Goal: Complete application form

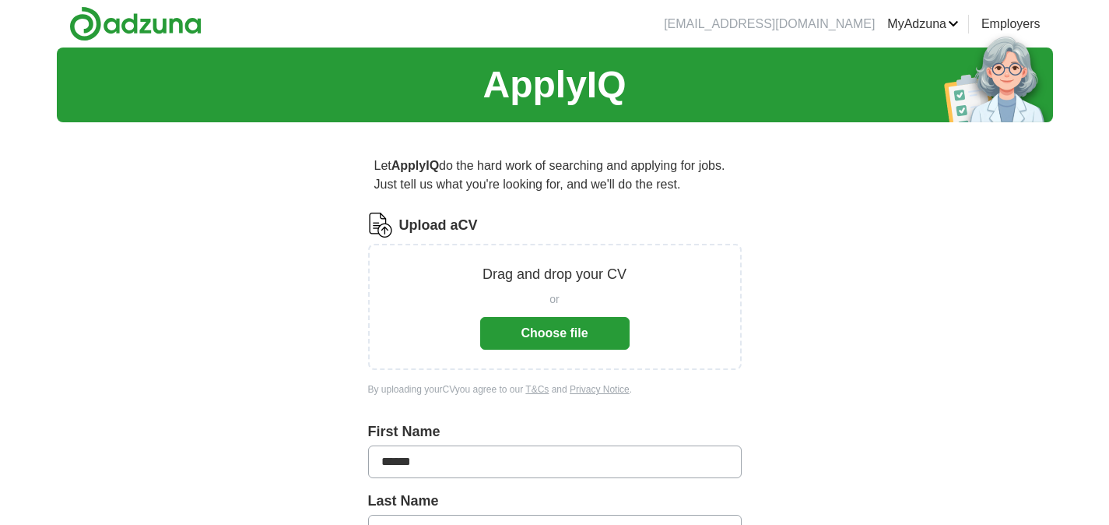
click at [560, 337] on button "Choose file" at bounding box center [554, 333] width 149 height 33
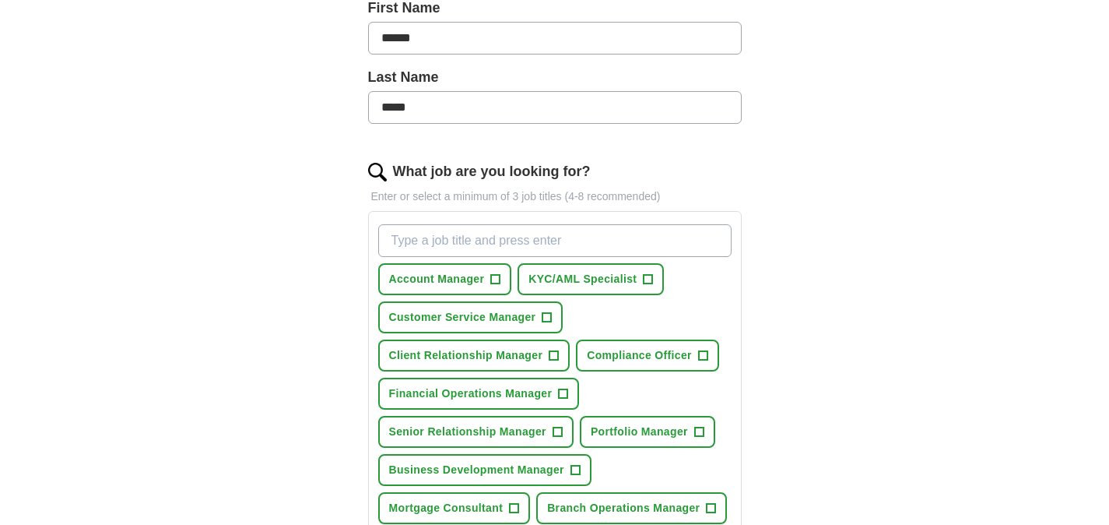
scroll to position [363, 0]
click at [501, 279] on button "Account Manager +" at bounding box center [445, 278] width 134 height 32
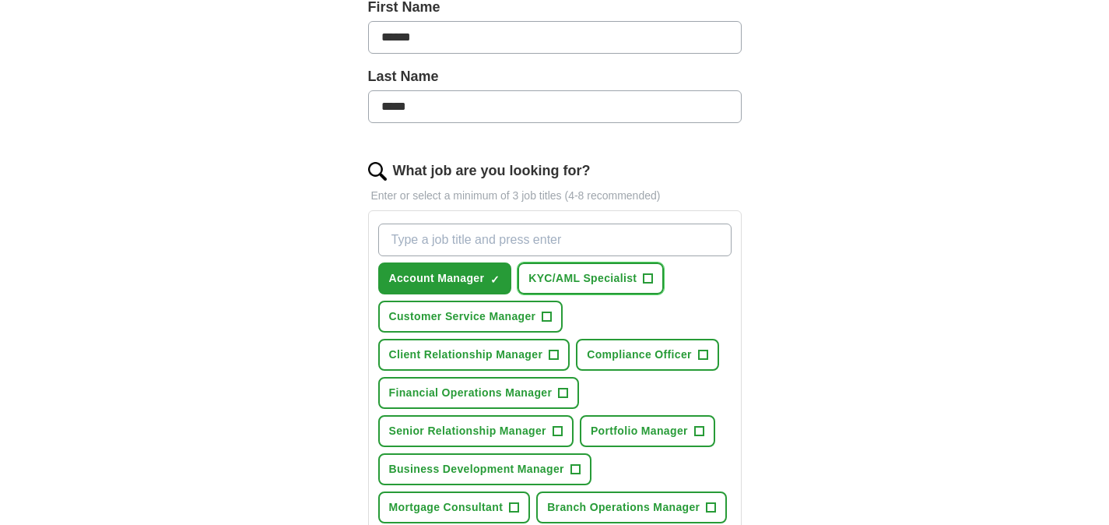
click at [590, 279] on span "KYC/AML Specialist" at bounding box center [583, 278] width 108 height 16
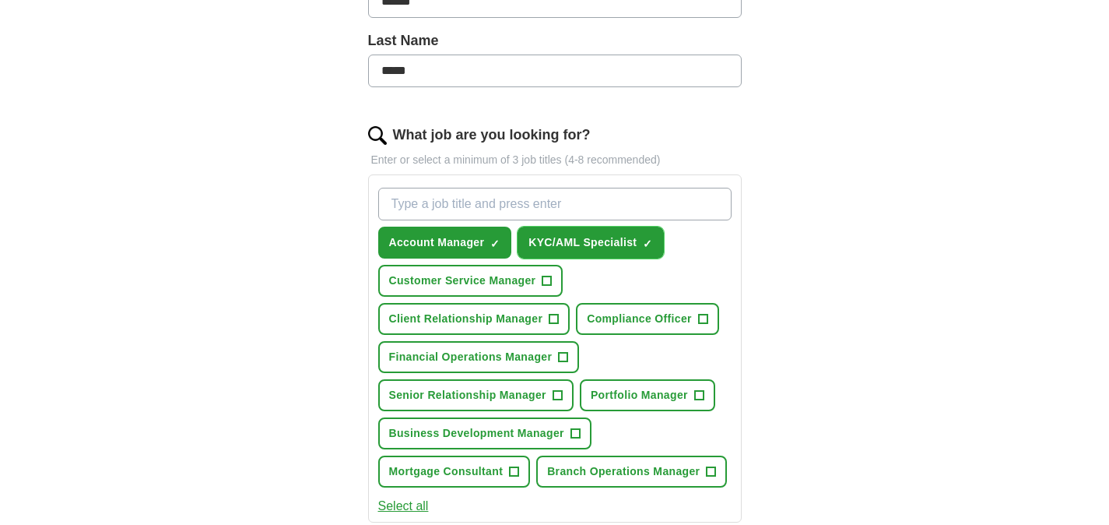
scroll to position [426, 0]
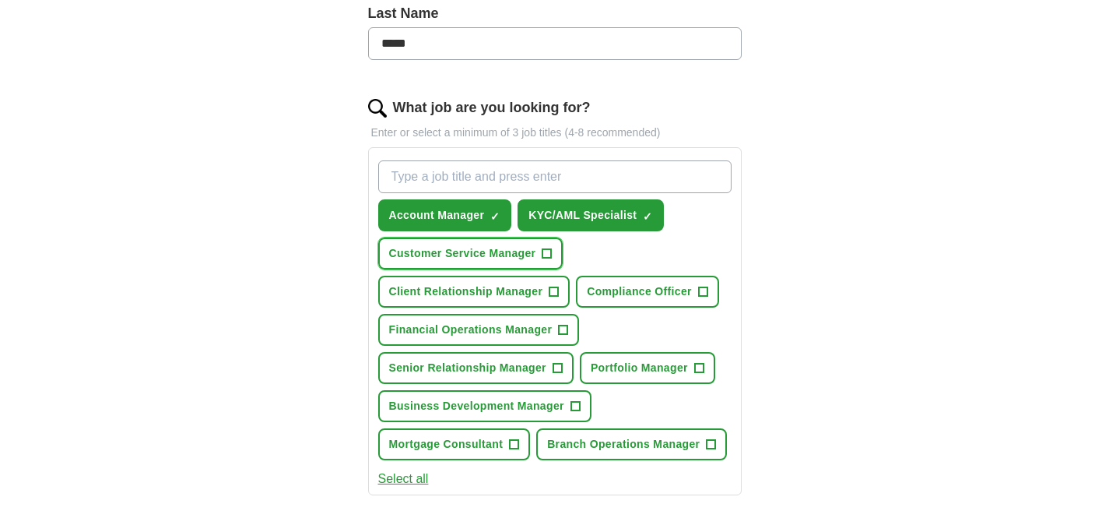
click at [502, 258] on span "Customer Service Manager" at bounding box center [462, 253] width 147 height 16
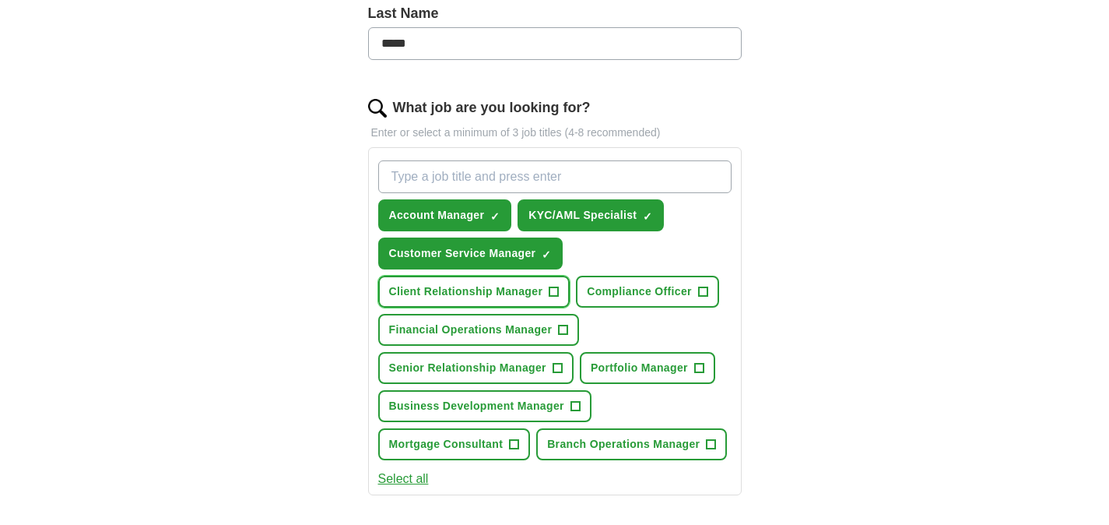
click at [476, 293] on span "Client Relationship Manager" at bounding box center [466, 291] width 154 height 16
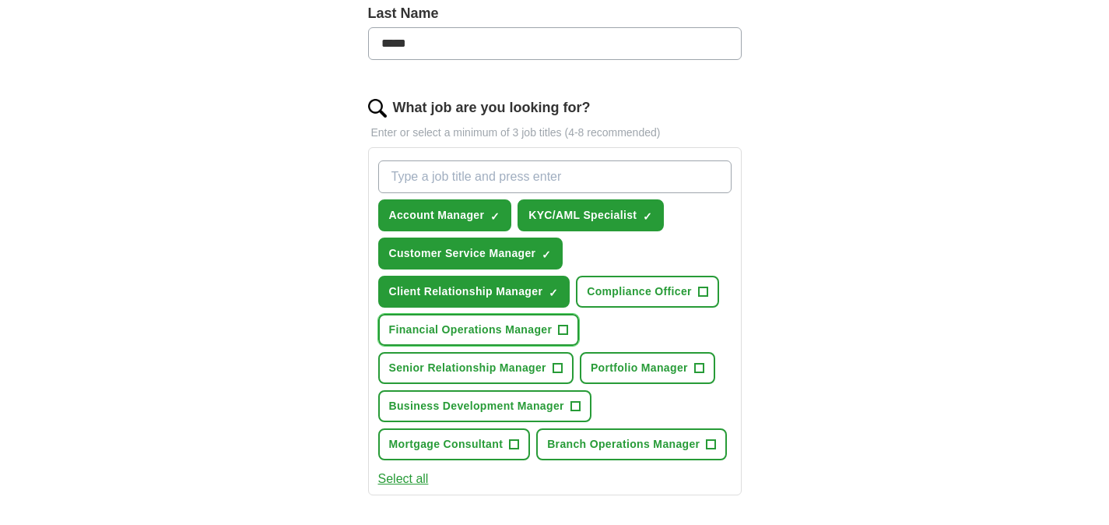
click at [490, 328] on span "Financial Operations Manager" at bounding box center [470, 330] width 163 height 16
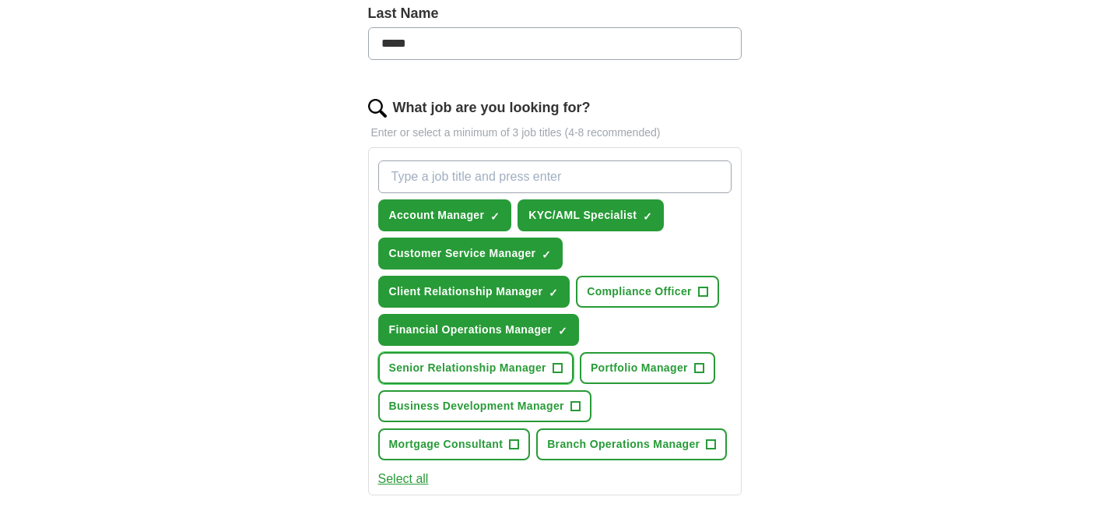
click at [508, 367] on span "Senior Relationship Manager" at bounding box center [467, 368] width 157 height 16
click at [638, 373] on span "Portfolio Manager" at bounding box center [639, 368] width 97 height 16
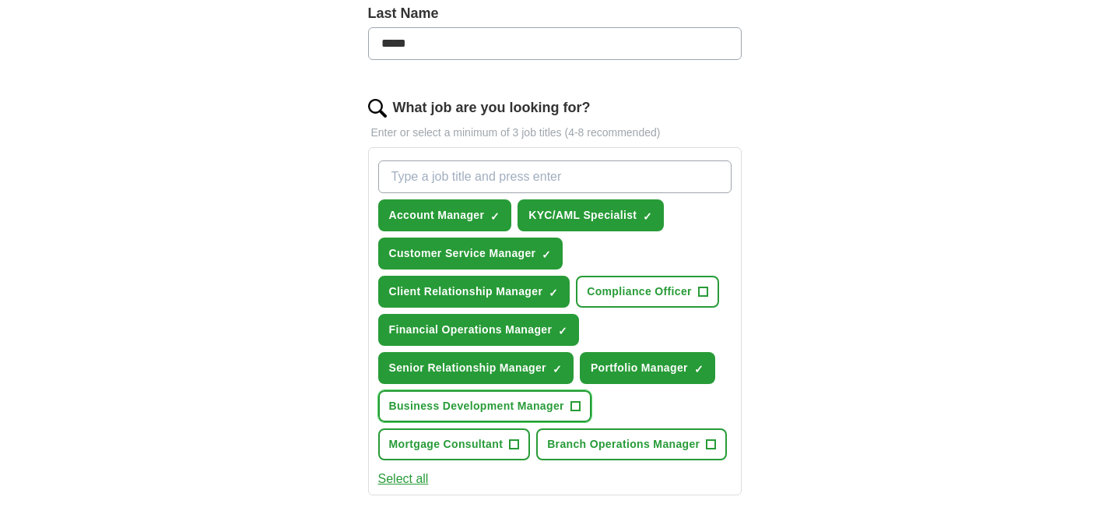
click at [543, 405] on span "Business Development Manager" at bounding box center [476, 406] width 175 height 16
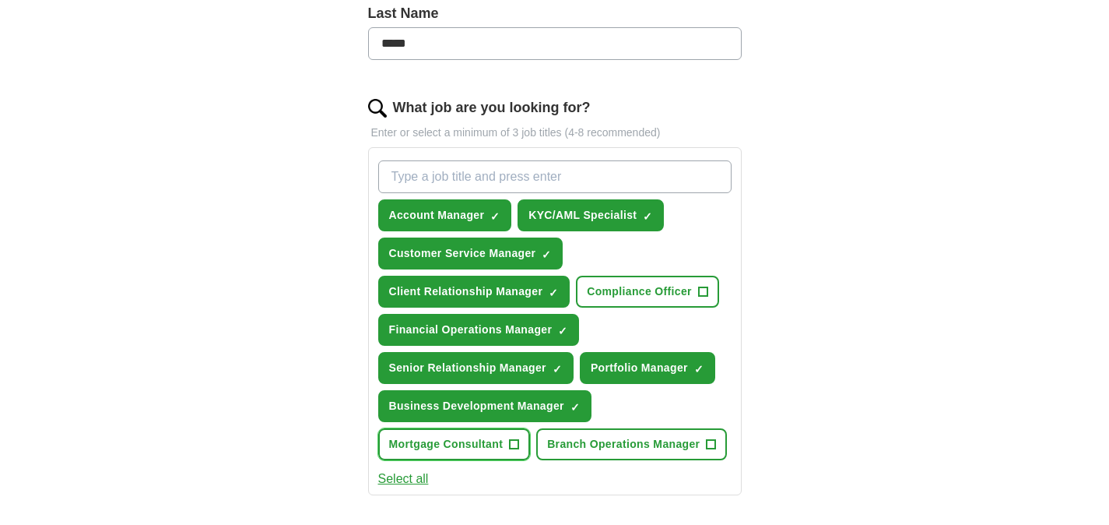
drag, startPoint x: 464, startPoint y: 443, endPoint x: 565, endPoint y: 452, distance: 101.6
click at [465, 443] on span "Mortgage Consultant" at bounding box center [446, 444] width 114 height 16
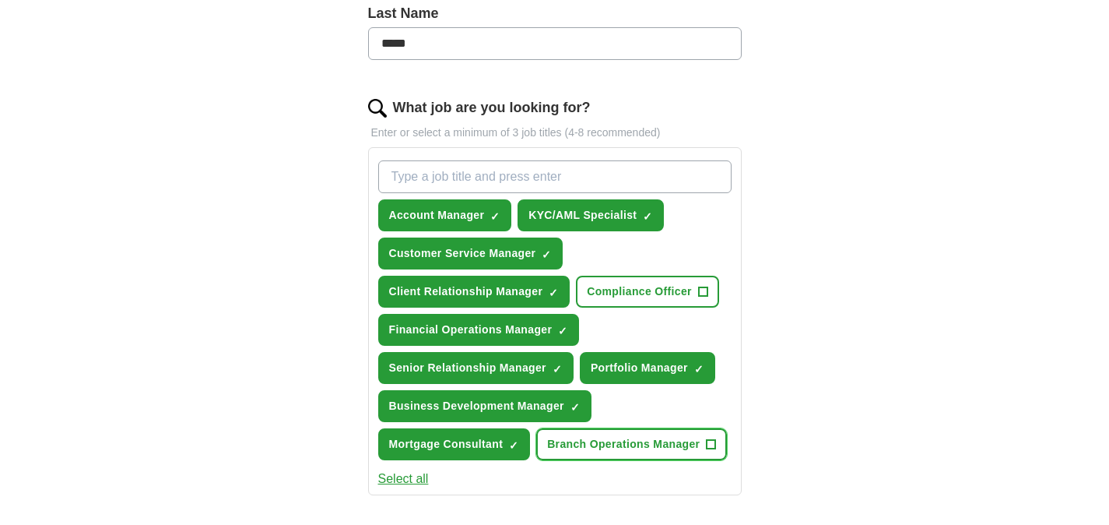
click at [596, 451] on span "Branch Operations Manager" at bounding box center [623, 444] width 153 height 16
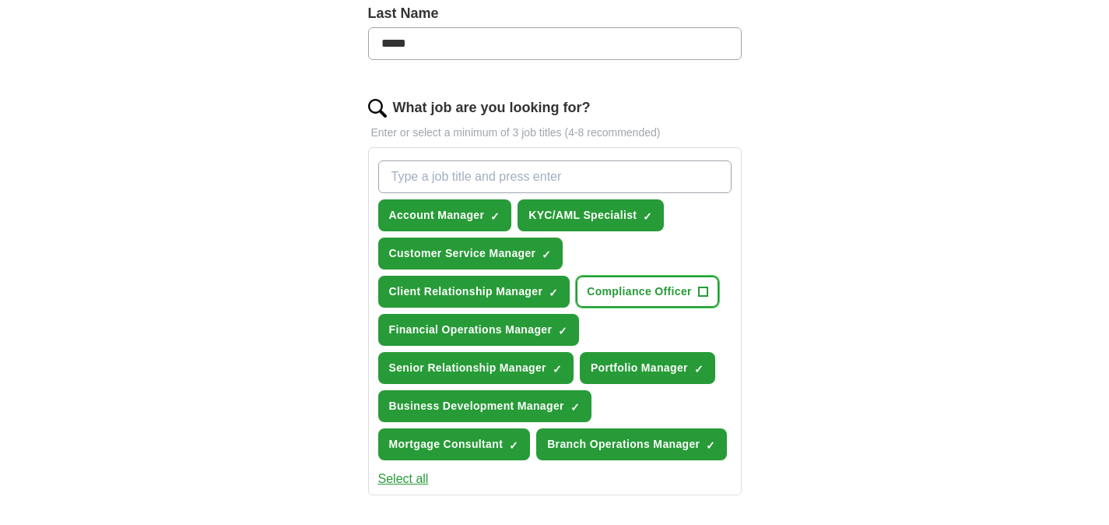
click at [671, 292] on span "Compliance Officer" at bounding box center [639, 291] width 105 height 16
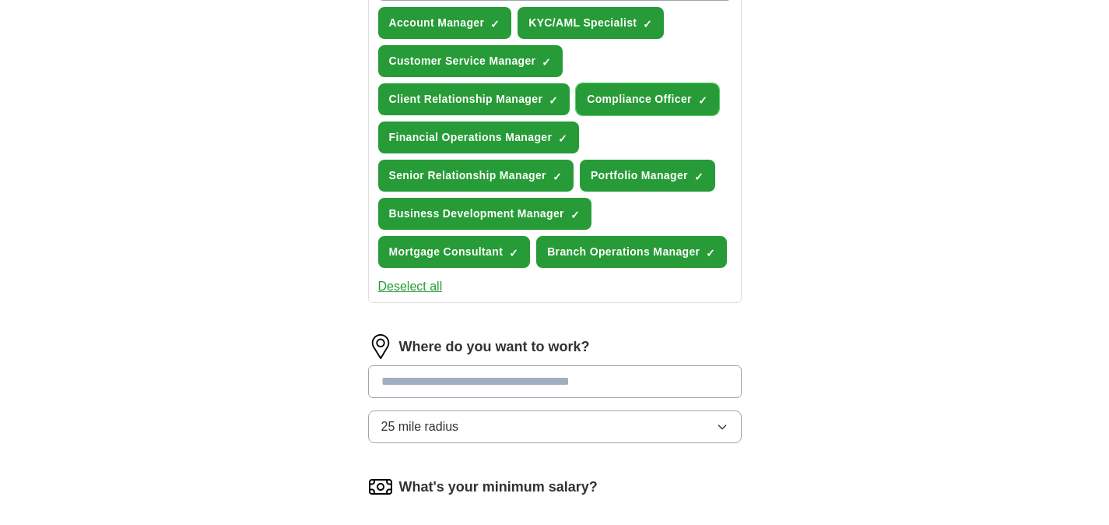
scroll to position [686, 0]
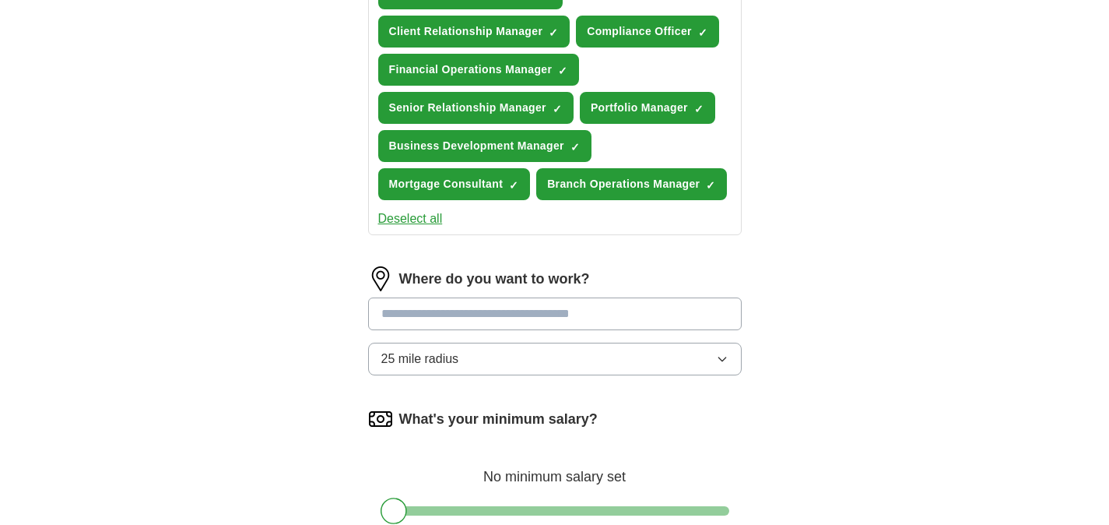
click at [437, 318] on input at bounding box center [555, 313] width 374 height 33
type input "*"
type input "******"
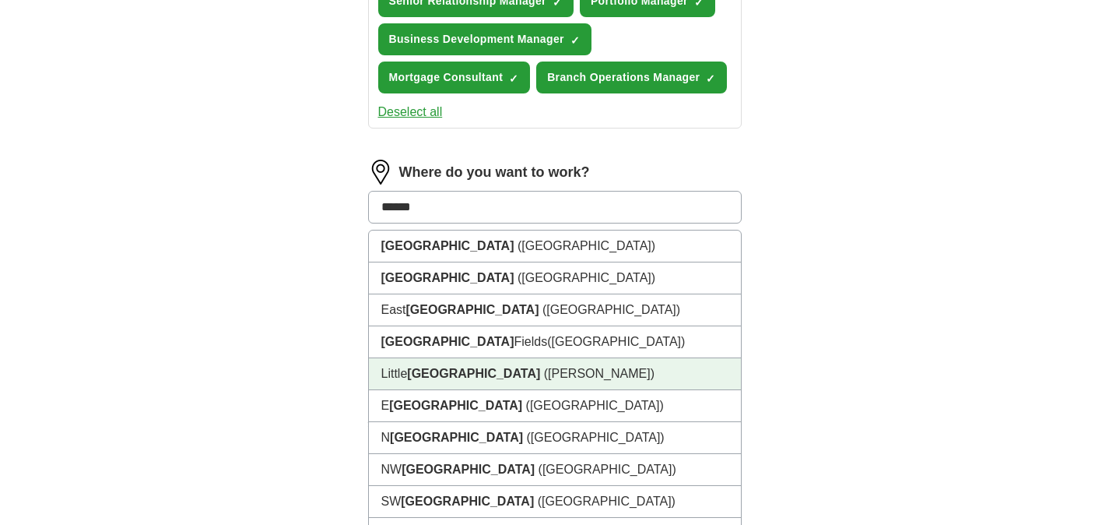
scroll to position [796, 0]
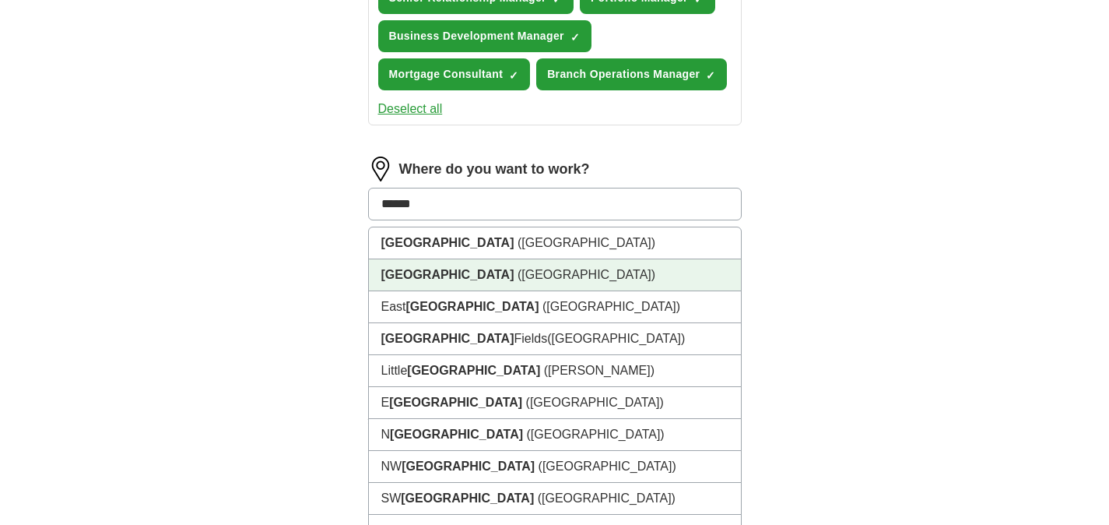
click at [404, 278] on strong "[GEOGRAPHIC_DATA]" at bounding box center [447, 274] width 133 height 13
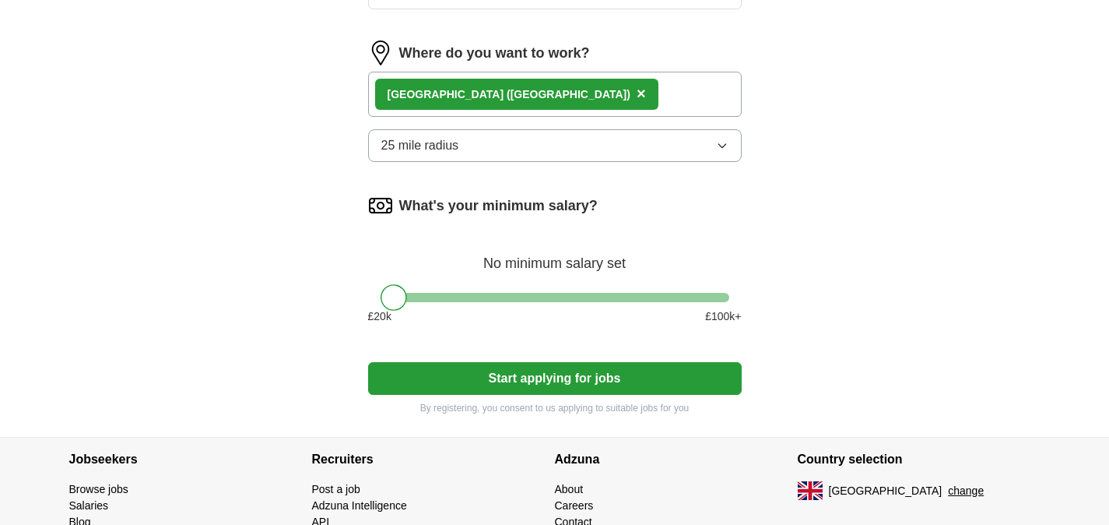
scroll to position [915, 0]
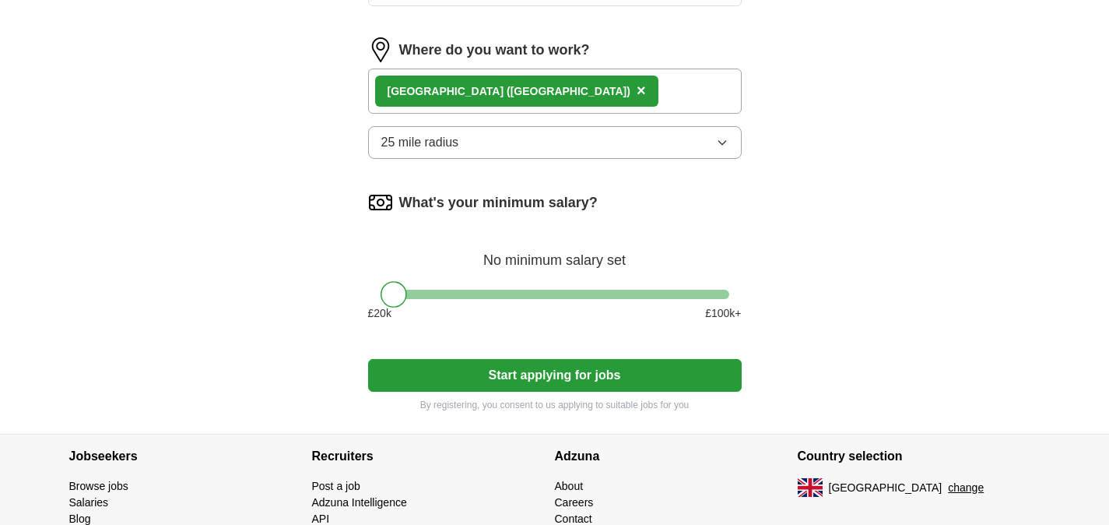
click at [637, 87] on span "×" at bounding box center [641, 90] width 9 height 17
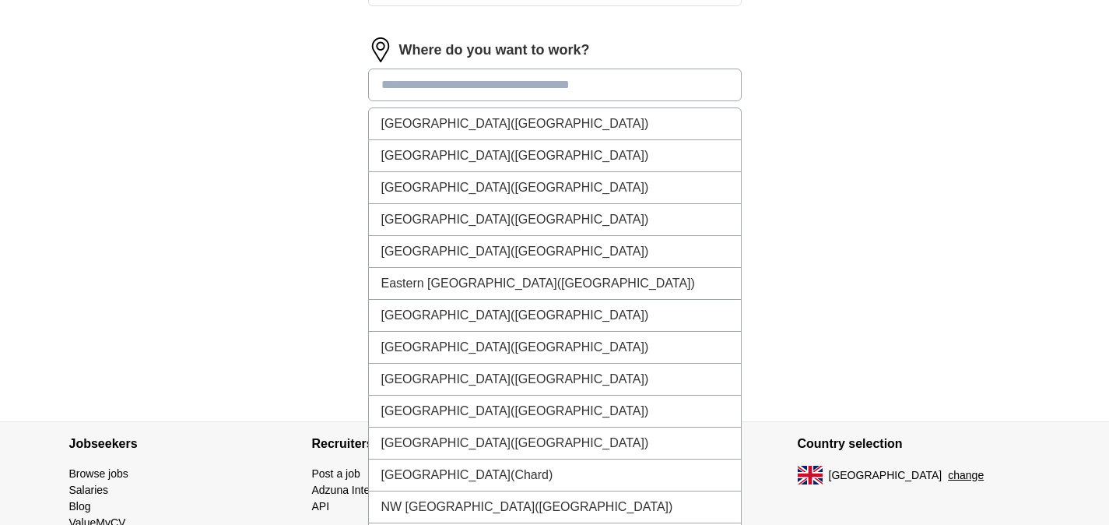
click at [537, 90] on input at bounding box center [555, 85] width 374 height 33
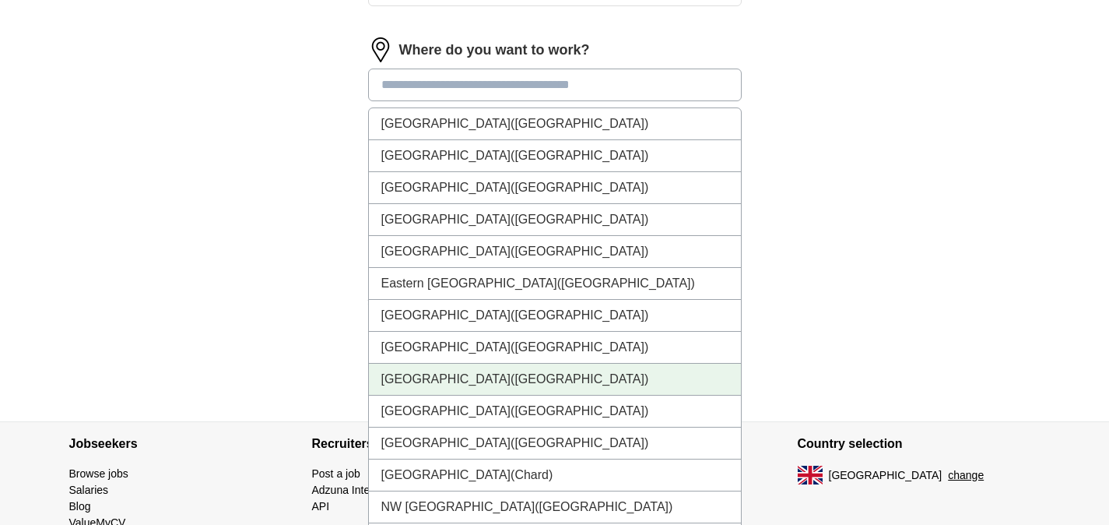
click at [416, 379] on li "[GEOGRAPHIC_DATA] ([GEOGRAPHIC_DATA])" at bounding box center [555, 380] width 372 height 32
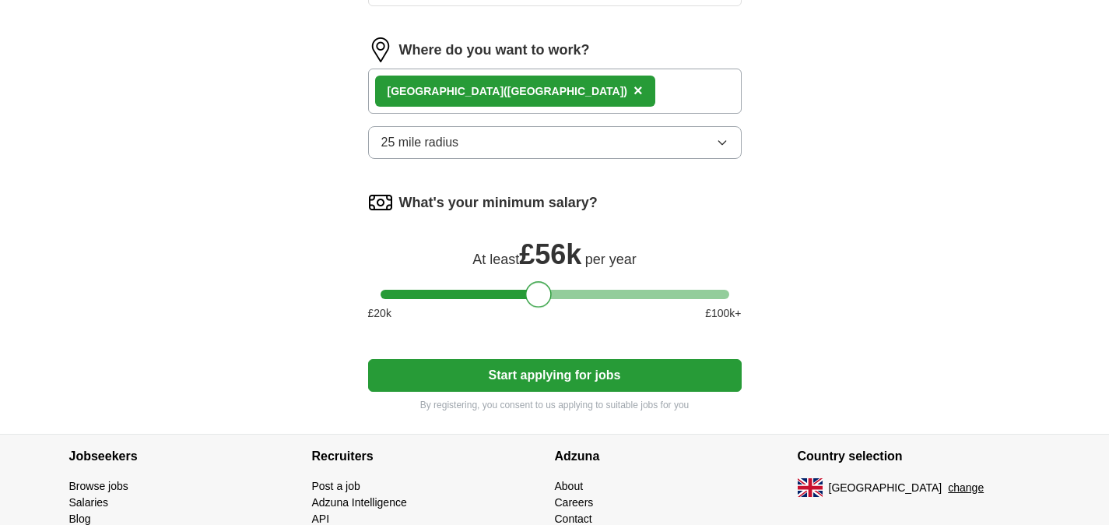
click at [540, 293] on div at bounding box center [555, 294] width 349 height 9
click at [444, 292] on div at bounding box center [555, 294] width 349 height 9
click at [424, 295] on div at bounding box center [555, 294] width 349 height 9
click at [437, 297] on div at bounding box center [426, 294] width 26 height 26
click at [441, 295] on div at bounding box center [555, 294] width 349 height 9
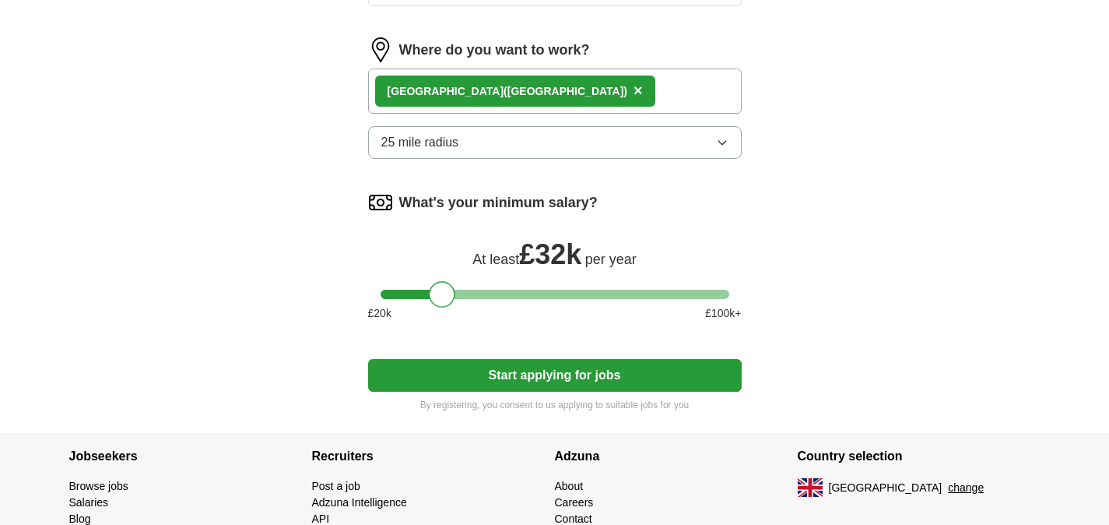
click at [450, 295] on div at bounding box center [442, 294] width 26 height 26
click at [456, 295] on div at bounding box center [555, 294] width 349 height 9
click at [441, 296] on div at bounding box center [555, 294] width 349 height 9
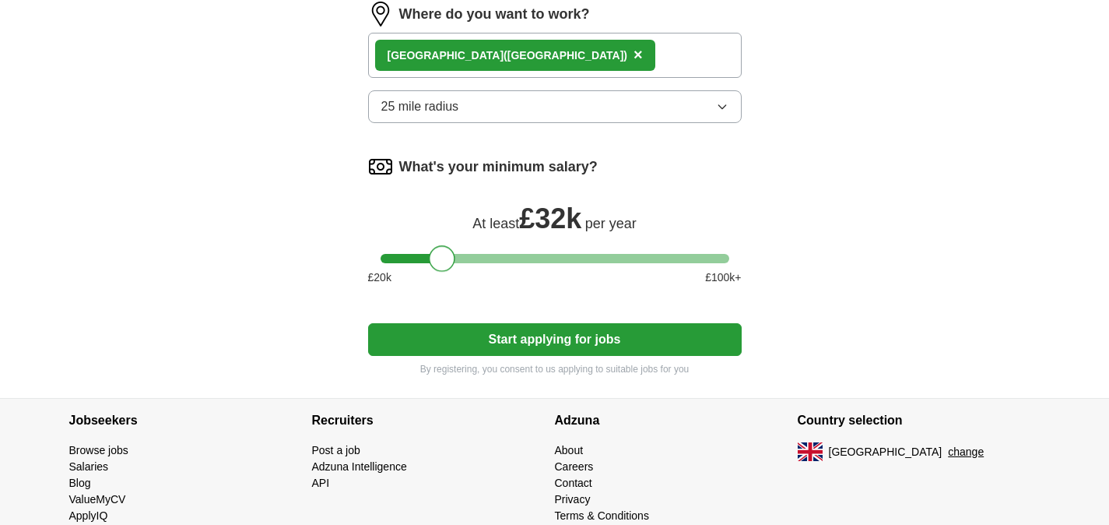
scroll to position [968, 0]
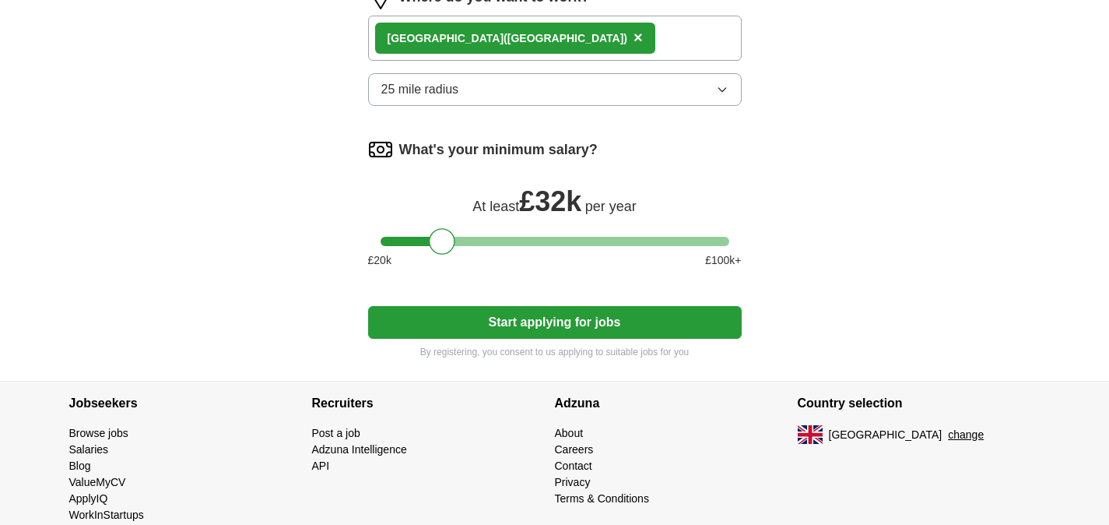
click at [571, 326] on button "Start applying for jobs" at bounding box center [555, 322] width 374 height 33
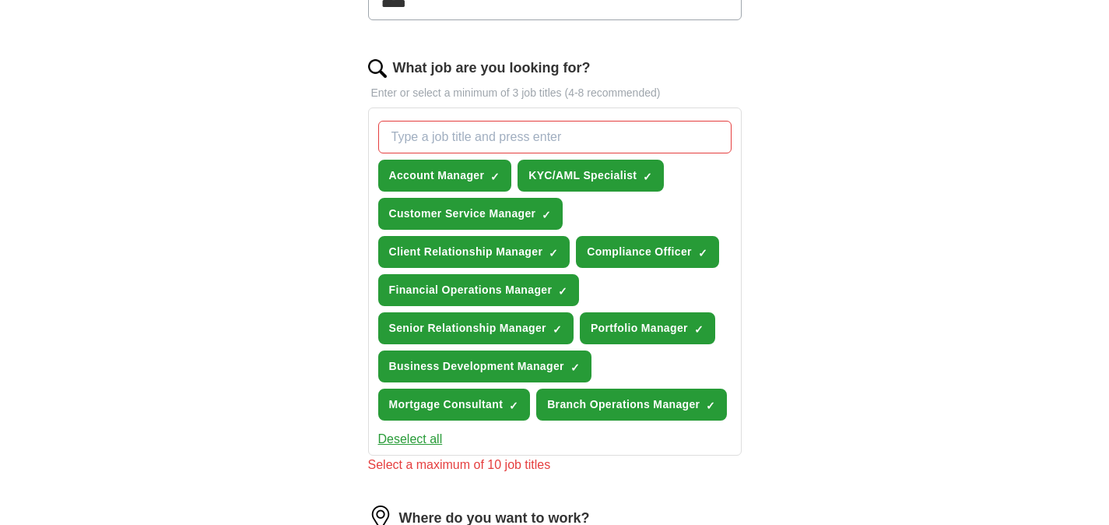
scroll to position [512, 0]
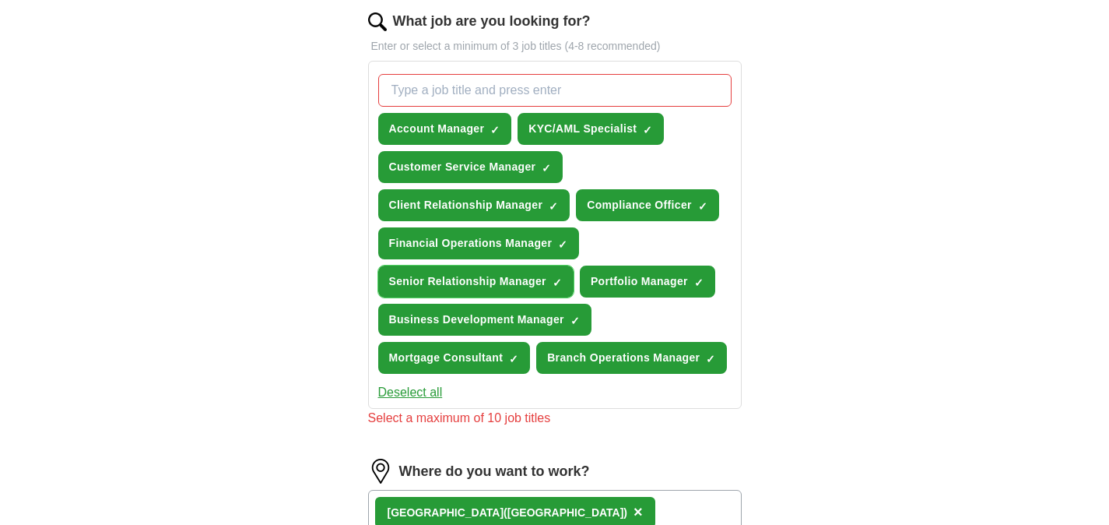
click at [0, 0] on span "×" at bounding box center [0, 0] width 0 height 0
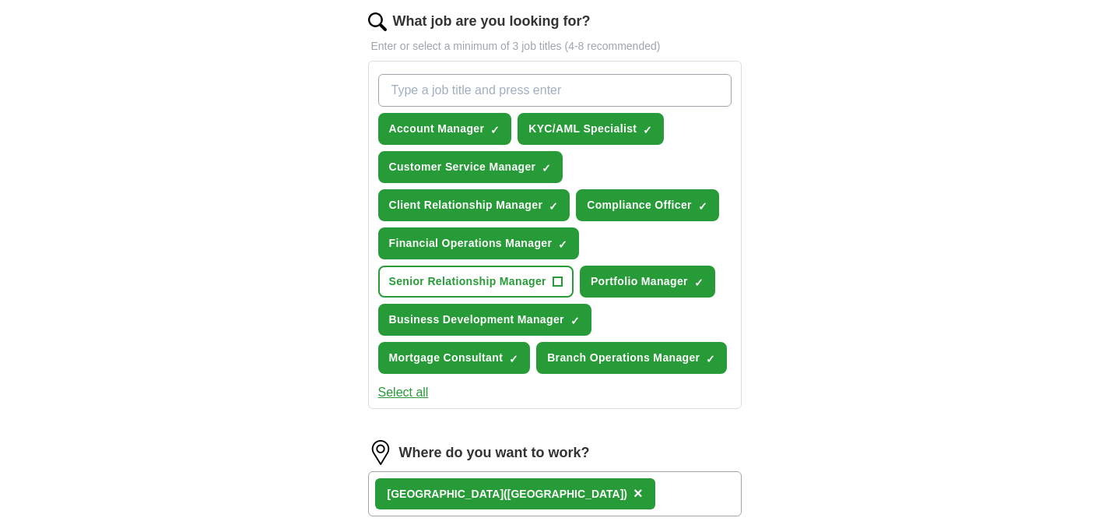
click at [434, 98] on input "What job are you looking for?" at bounding box center [554, 90] width 353 height 33
type input "customer success manager"
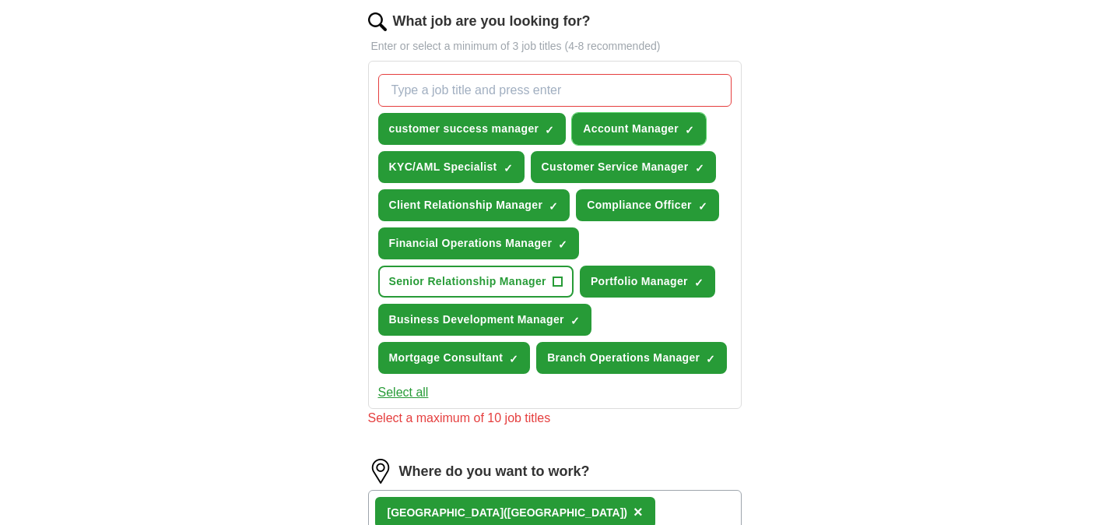
click at [0, 0] on span "×" at bounding box center [0, 0] width 0 height 0
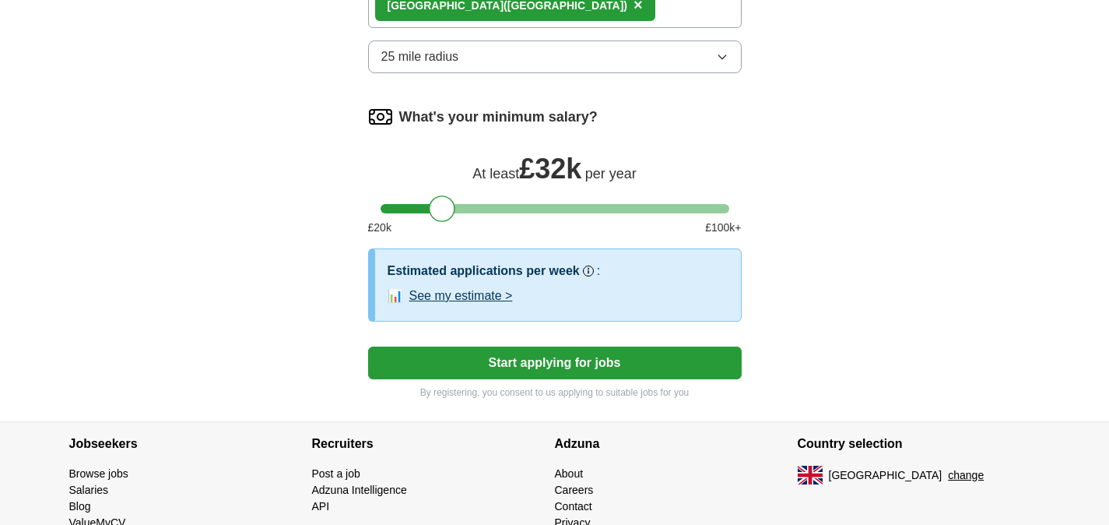
scroll to position [1070, 0]
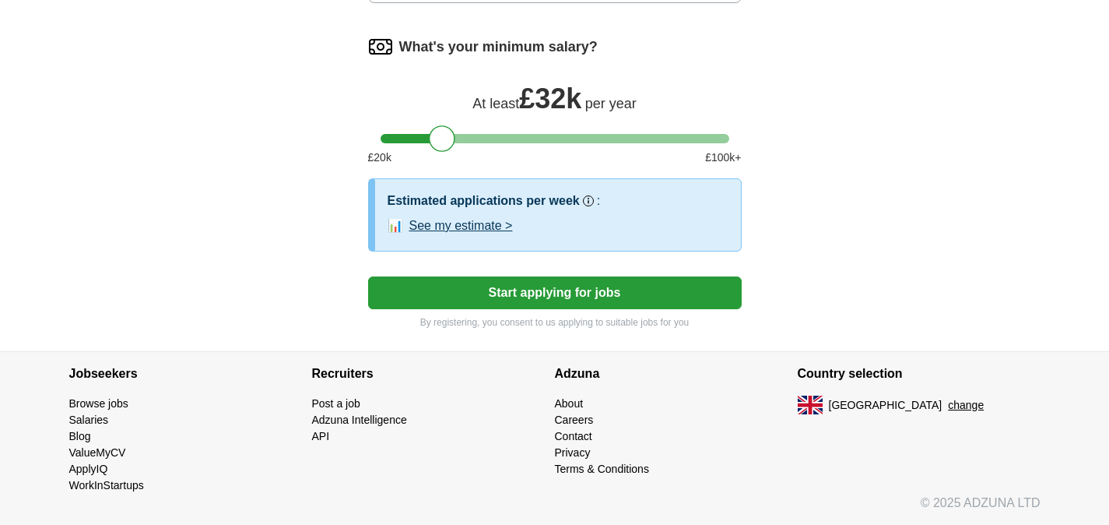
click at [592, 299] on button "Start applying for jobs" at bounding box center [555, 292] width 374 height 33
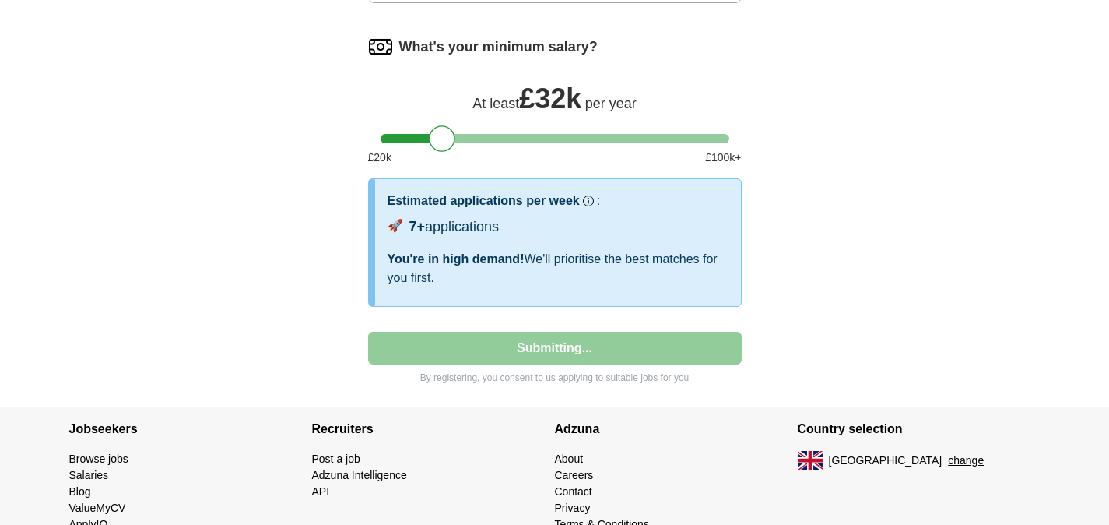
select select "**"
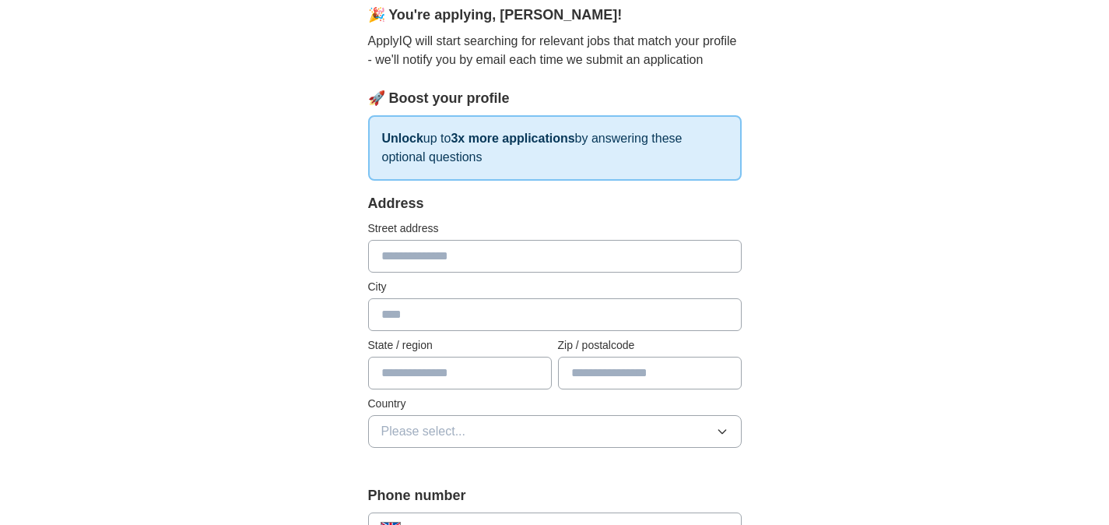
scroll to position [147, 0]
click at [455, 257] on input "text" at bounding box center [555, 254] width 374 height 33
type input "**********"
type input "******"
type input "*********"
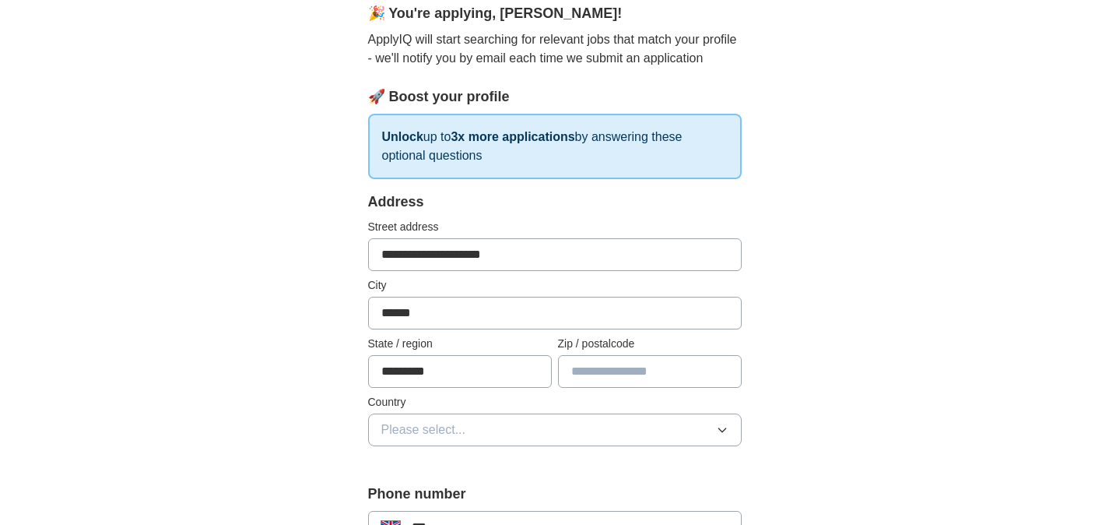
type input "*******"
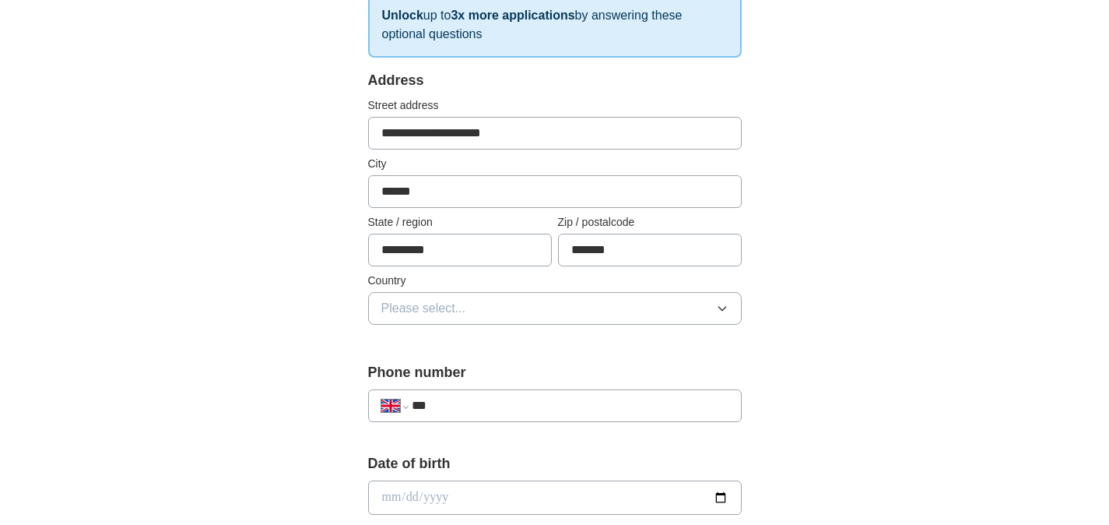
scroll to position [271, 0]
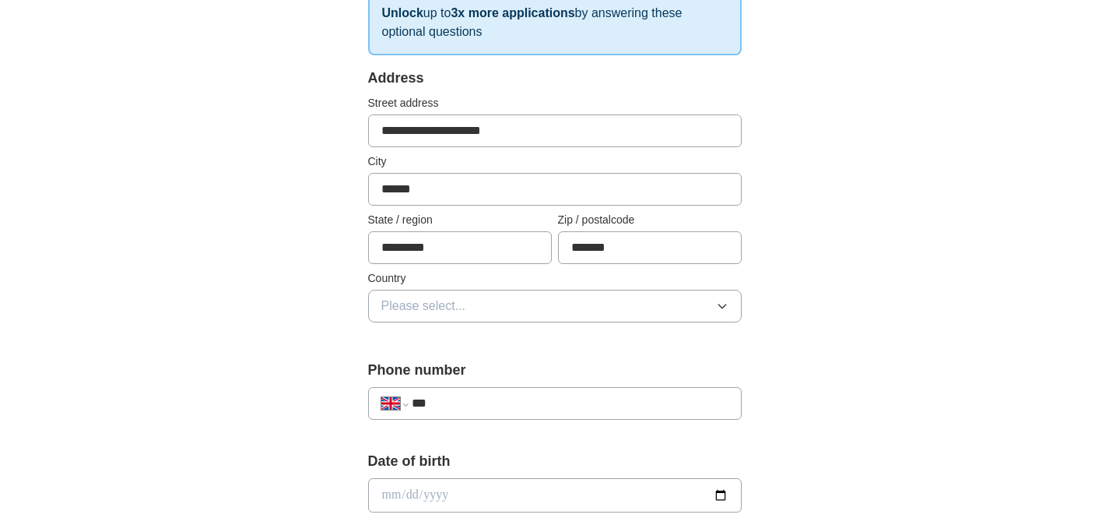
click at [552, 312] on button "Please select..." at bounding box center [555, 306] width 374 height 33
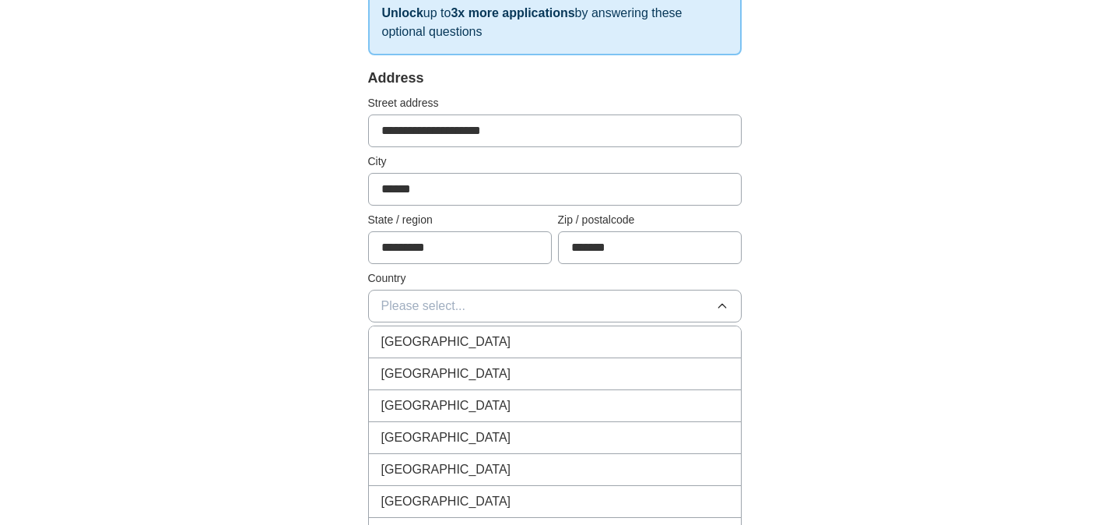
click at [514, 343] on div "[GEOGRAPHIC_DATA]" at bounding box center [554, 341] width 347 height 19
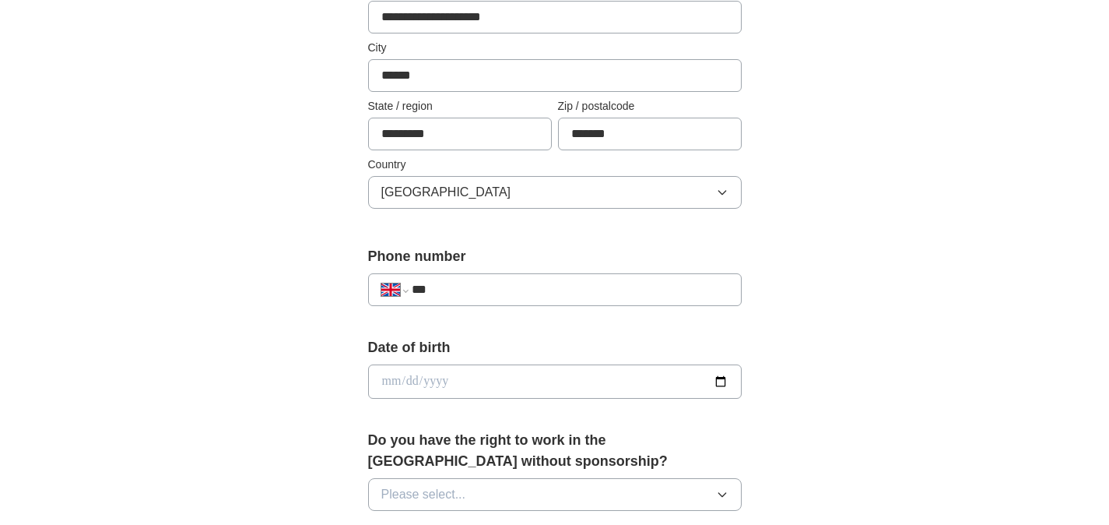
scroll to position [397, 0]
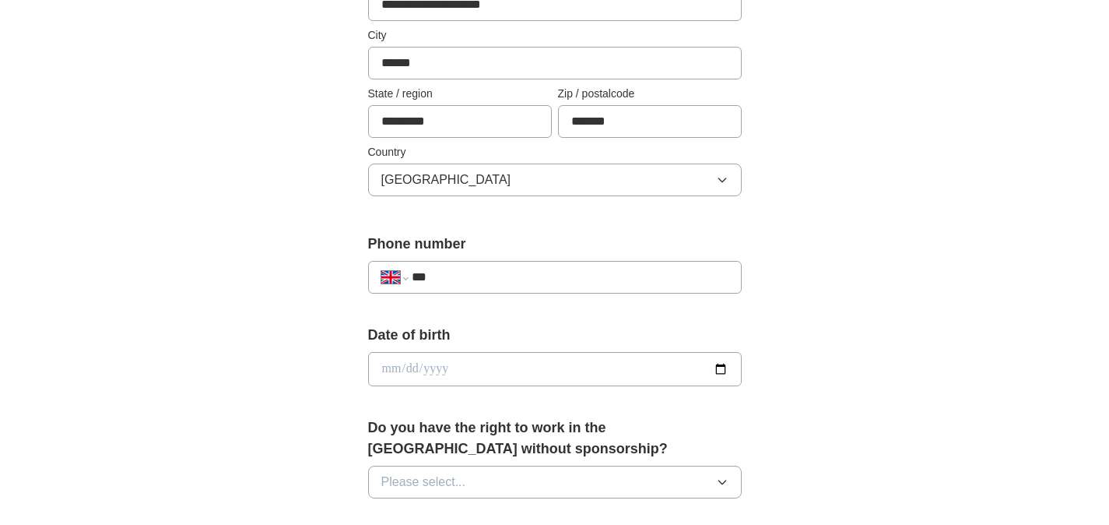
click at [541, 273] on input "***" at bounding box center [570, 277] width 316 height 19
type input "**********"
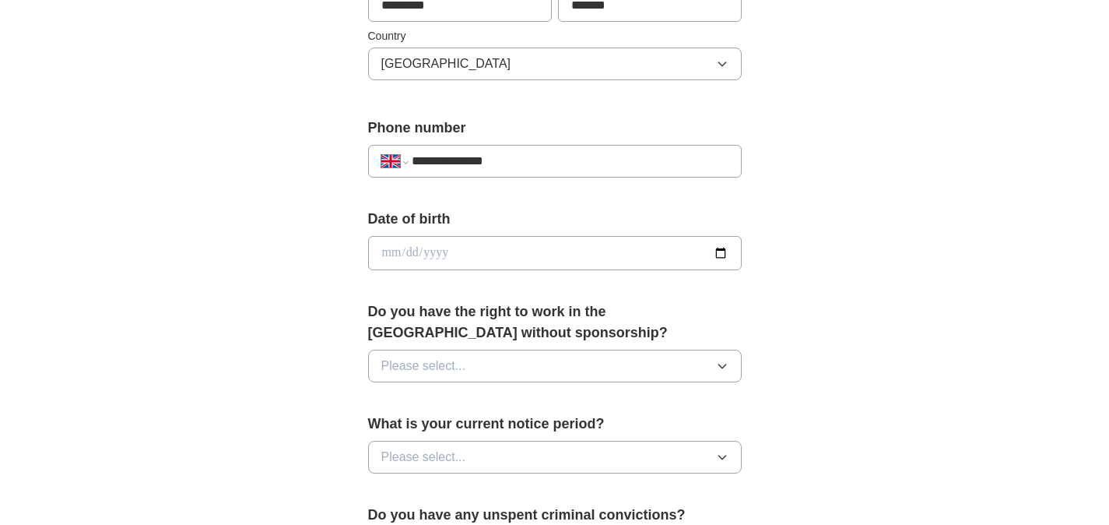
scroll to position [516, 0]
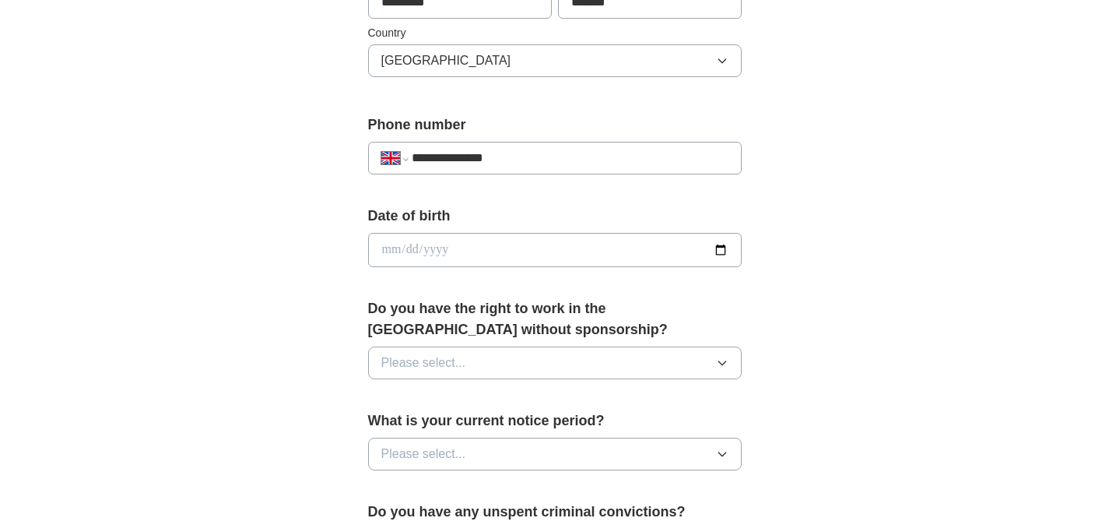
click at [522, 255] on input "date" at bounding box center [555, 250] width 374 height 34
type input "**********"
click at [865, 327] on div "**********" at bounding box center [555, 229] width 996 height 1397
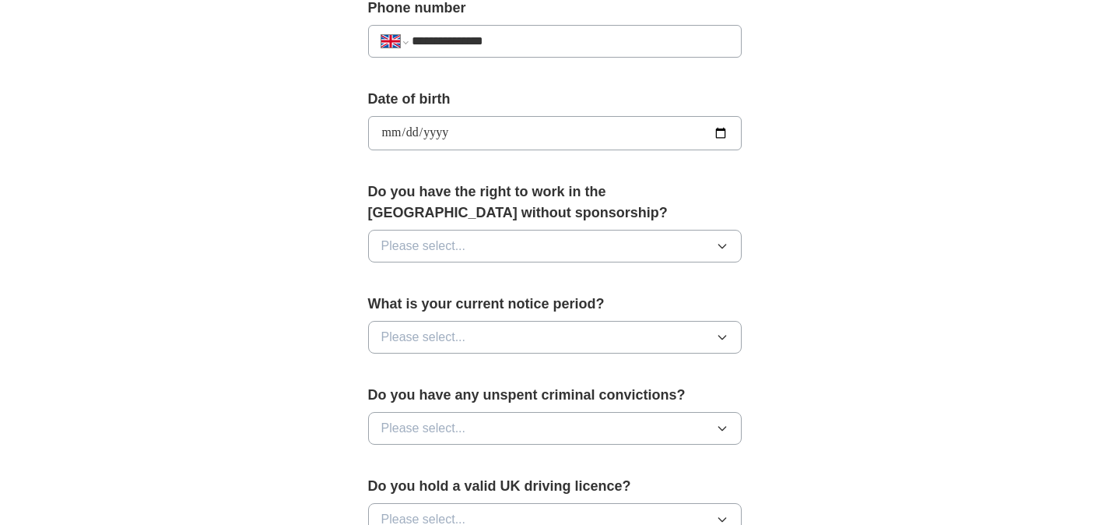
scroll to position [635, 0]
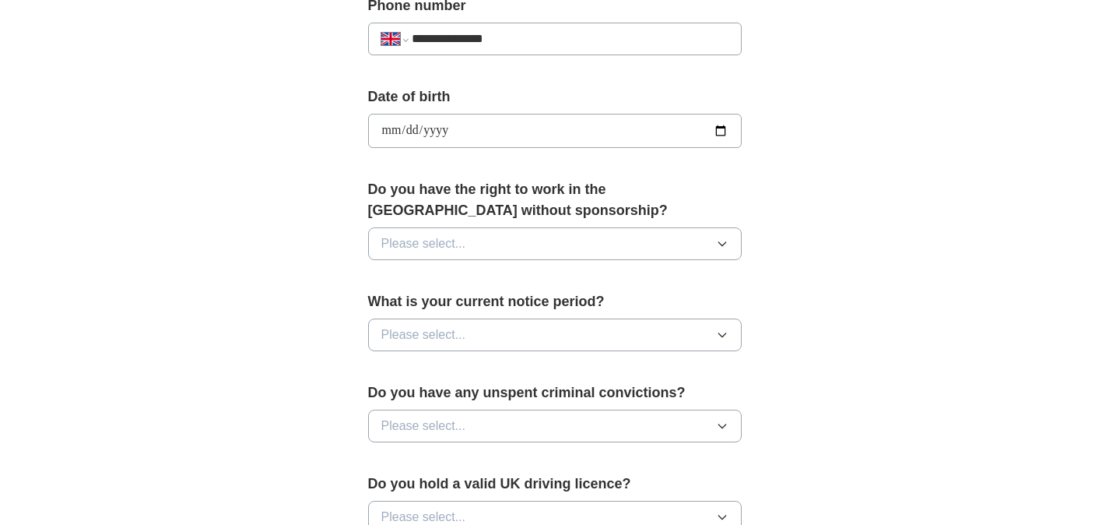
click at [613, 248] on button "Please select..." at bounding box center [555, 243] width 374 height 33
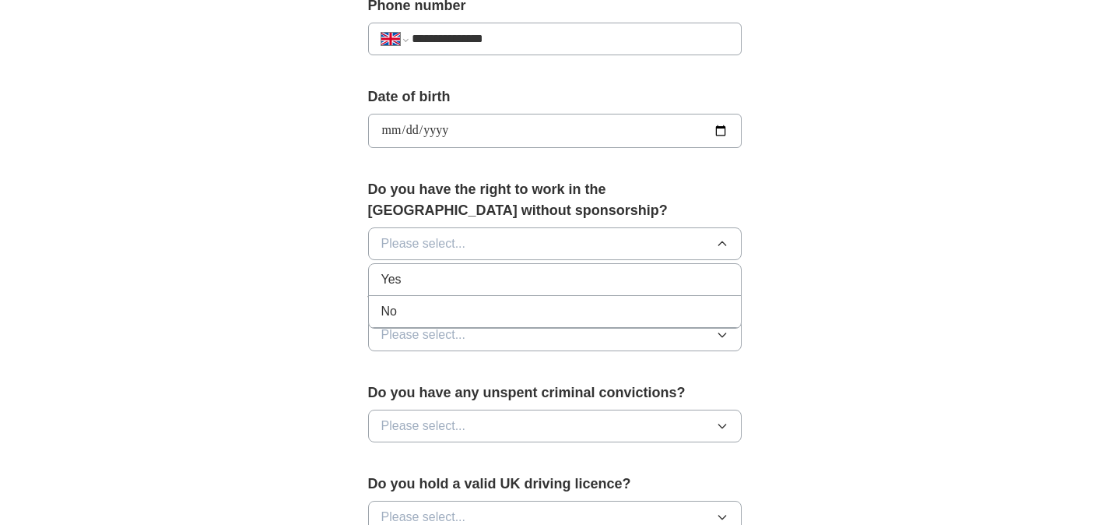
click at [550, 290] on li "Yes" at bounding box center [555, 280] width 372 height 32
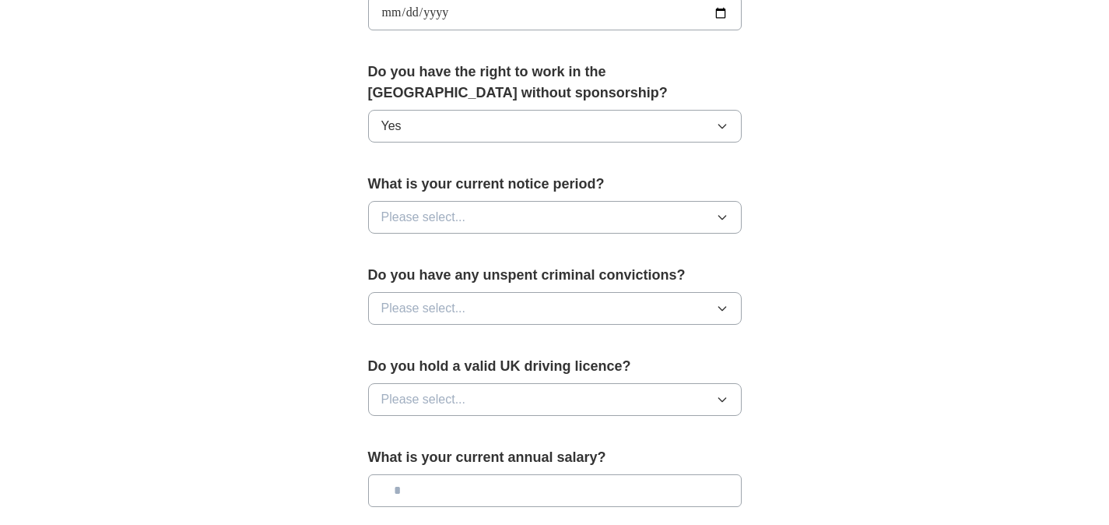
scroll to position [766, 0]
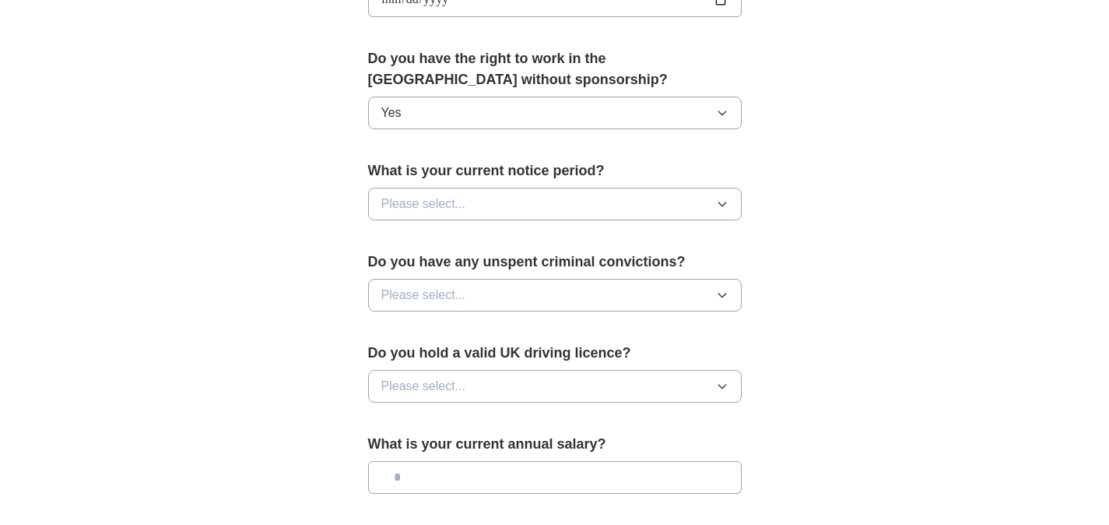
click at [578, 203] on button "Please select..." at bounding box center [555, 204] width 374 height 33
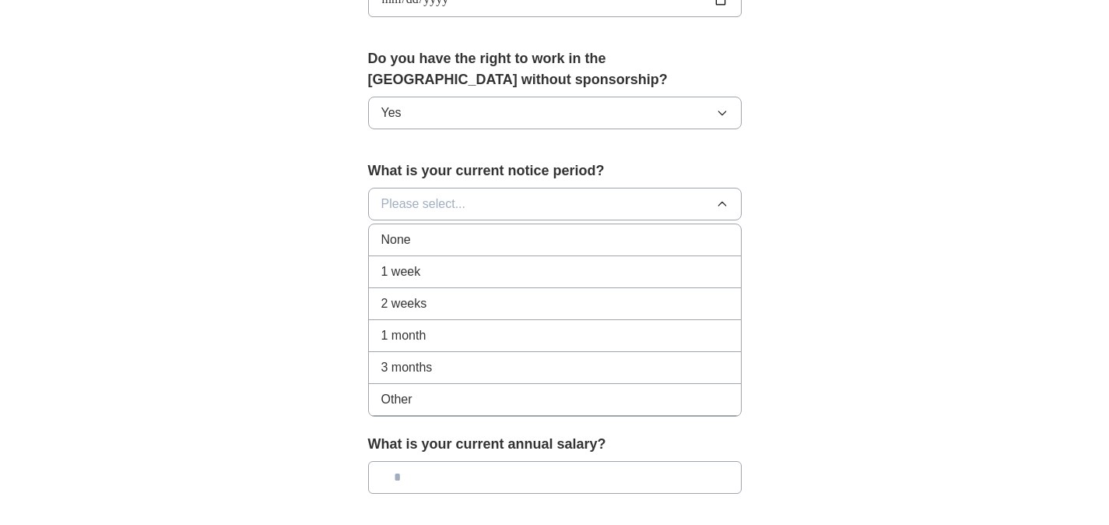
click at [511, 244] on div "None" at bounding box center [554, 239] width 347 height 19
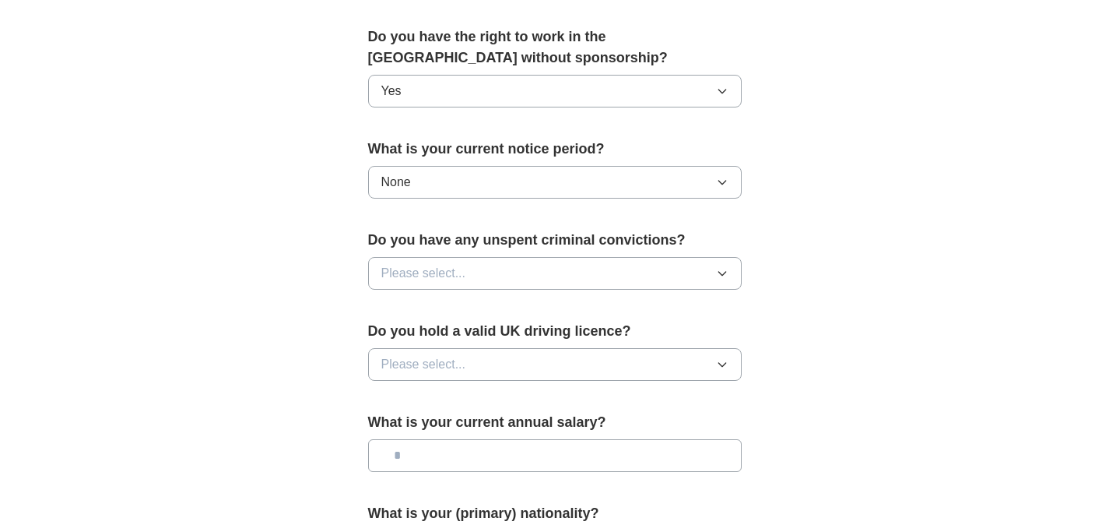
scroll to position [789, 0]
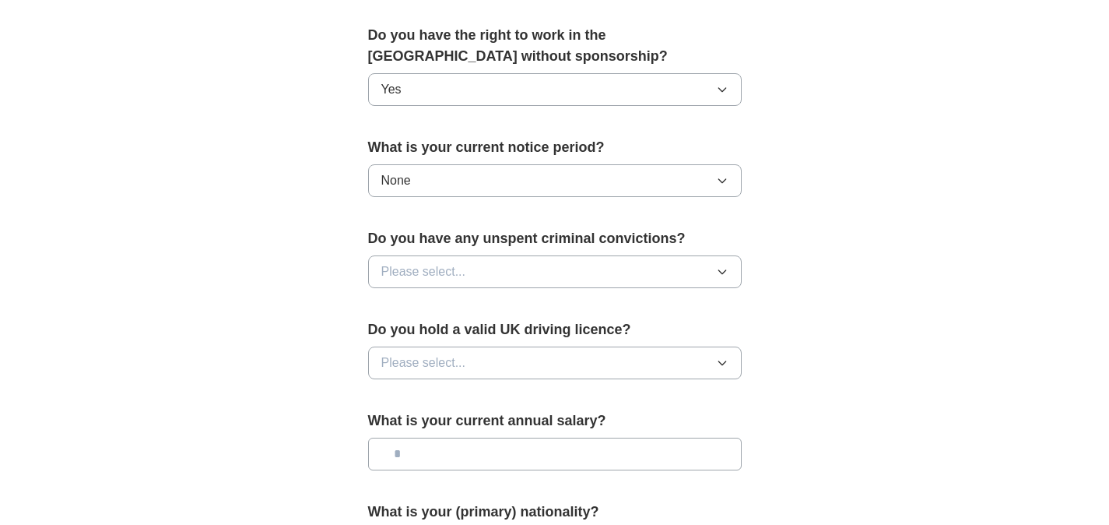
click at [648, 268] on button "Please select..." at bounding box center [555, 271] width 374 height 33
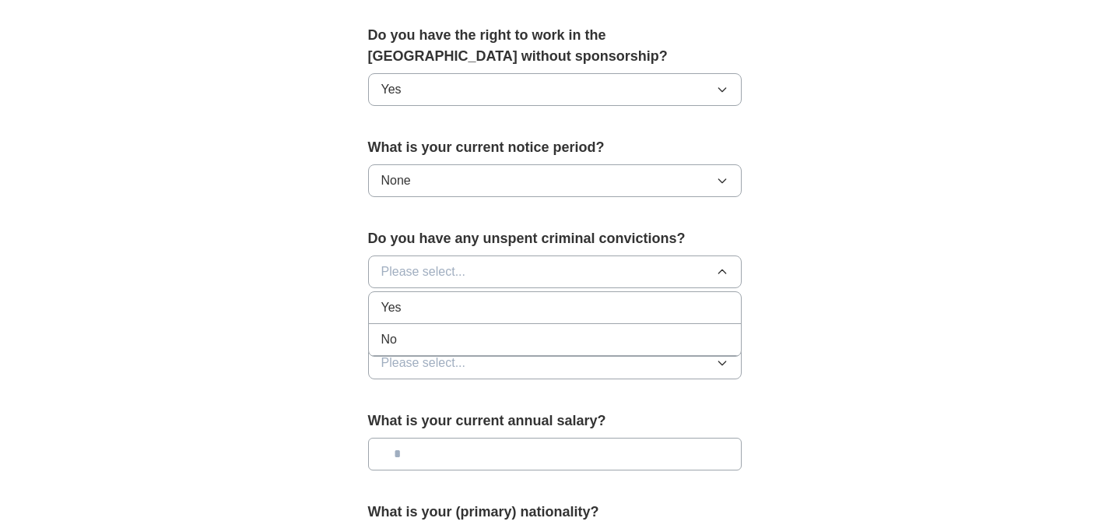
click at [486, 347] on div "No" at bounding box center [554, 339] width 347 height 19
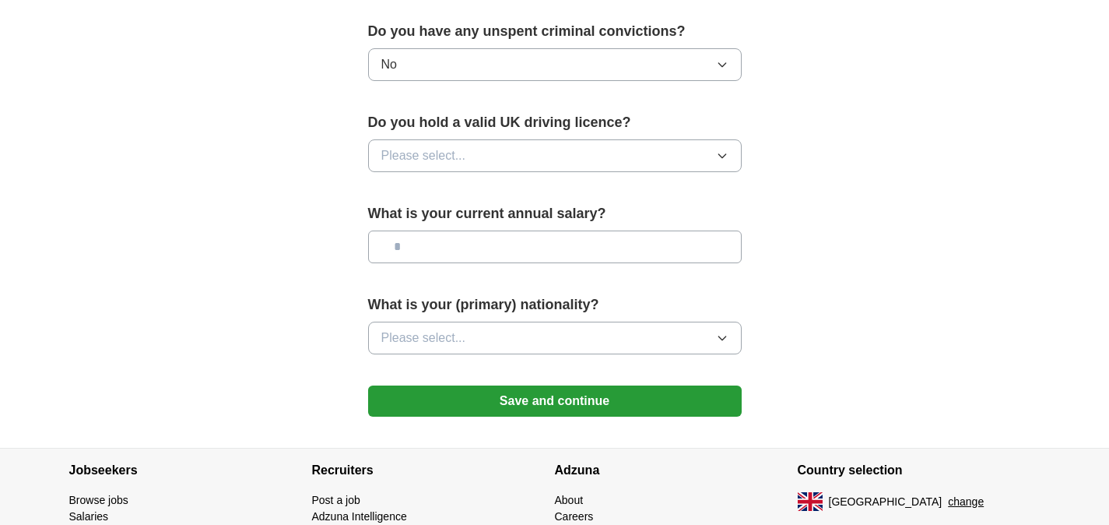
scroll to position [1055, 0]
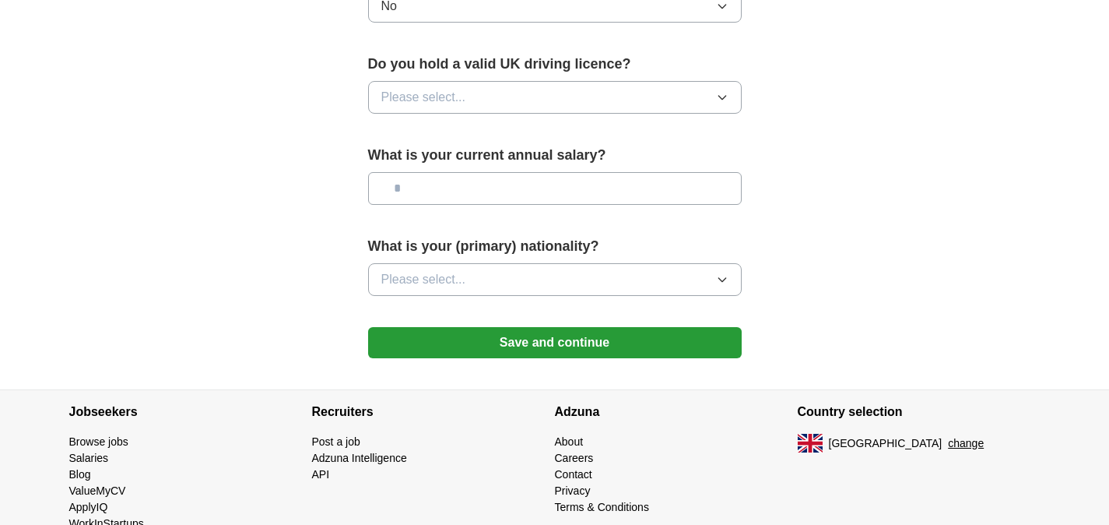
click at [571, 103] on button "Please select..." at bounding box center [555, 97] width 374 height 33
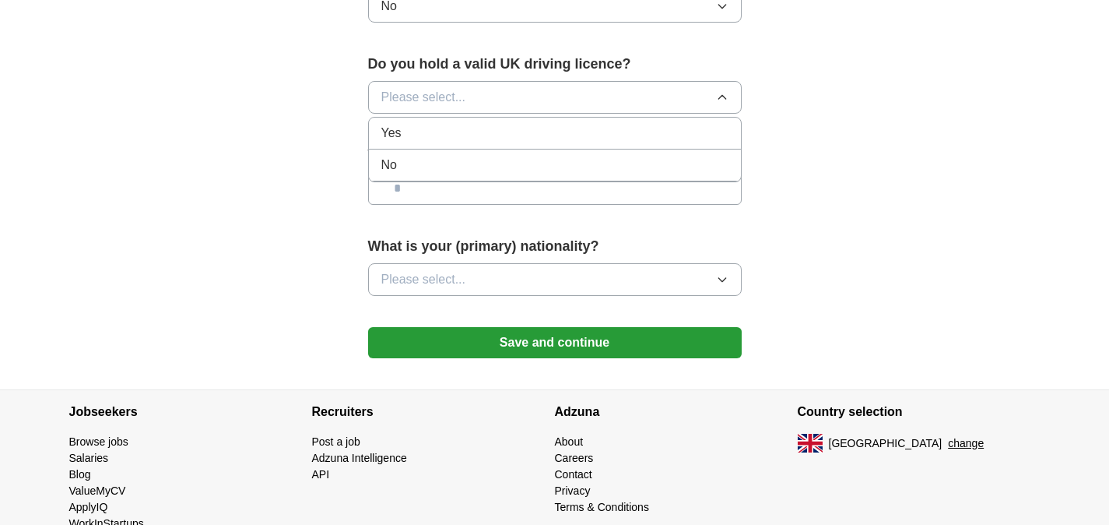
click at [500, 164] on div "No" at bounding box center [554, 165] width 347 height 19
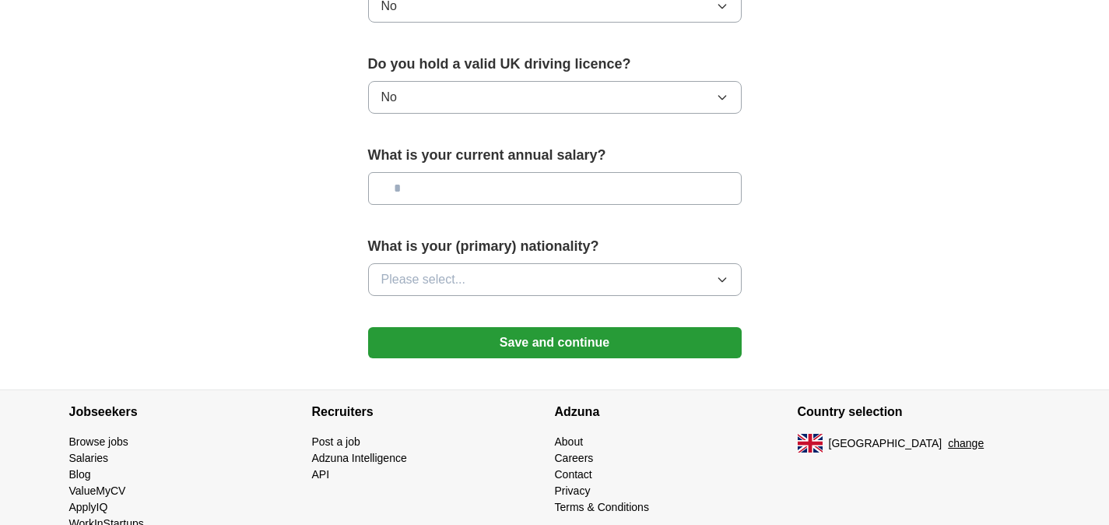
click at [480, 189] on input "text" at bounding box center [555, 188] width 374 height 33
click at [481, 185] on input "text" at bounding box center [555, 188] width 374 height 33
type input "*******"
click at [449, 271] on span "Please select..." at bounding box center [423, 279] width 85 height 19
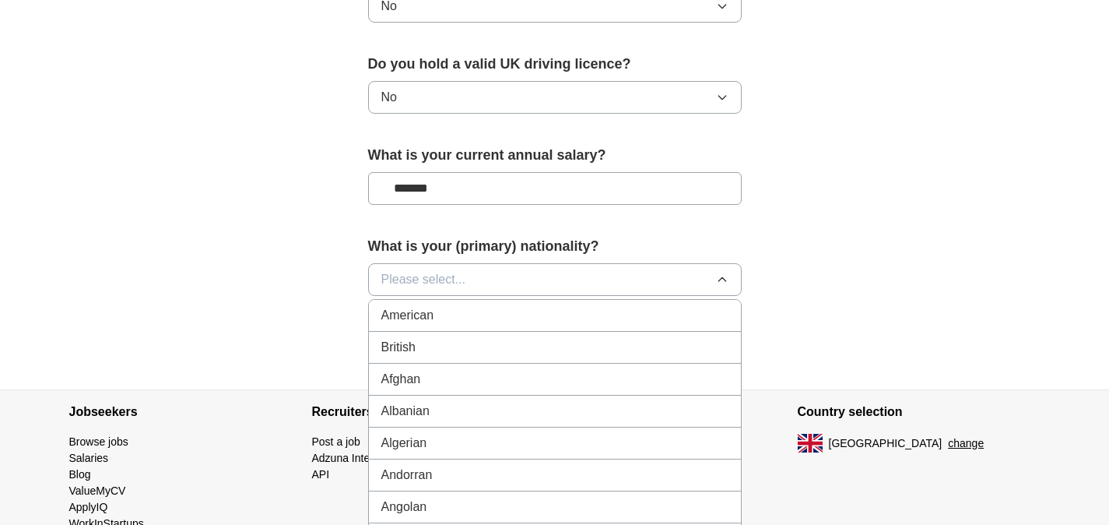
click at [430, 351] on div "British" at bounding box center [554, 347] width 347 height 19
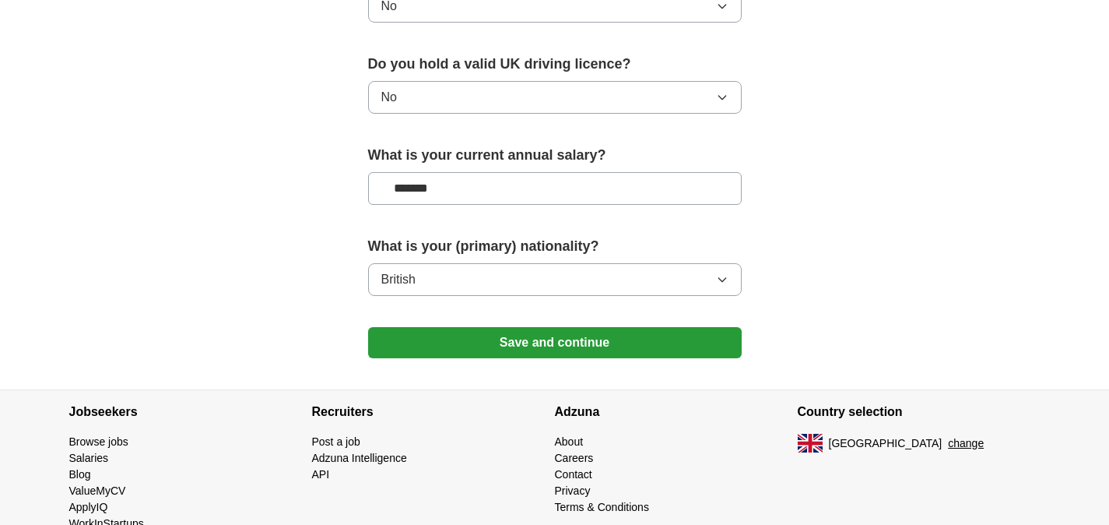
click at [572, 346] on button "Save and continue" at bounding box center [555, 342] width 374 height 31
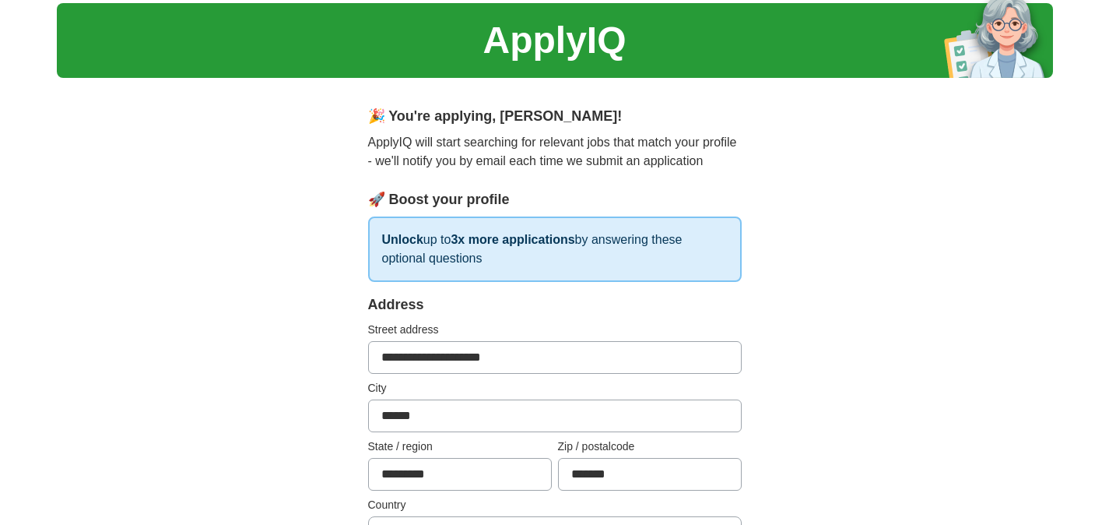
scroll to position [58, 0]
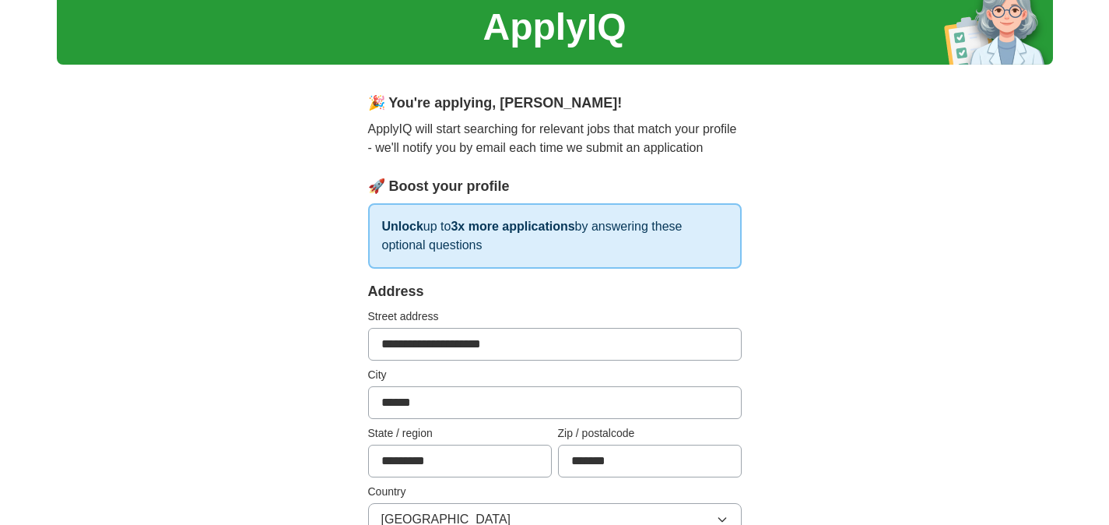
click at [624, 339] on input "**********" at bounding box center [555, 344] width 374 height 33
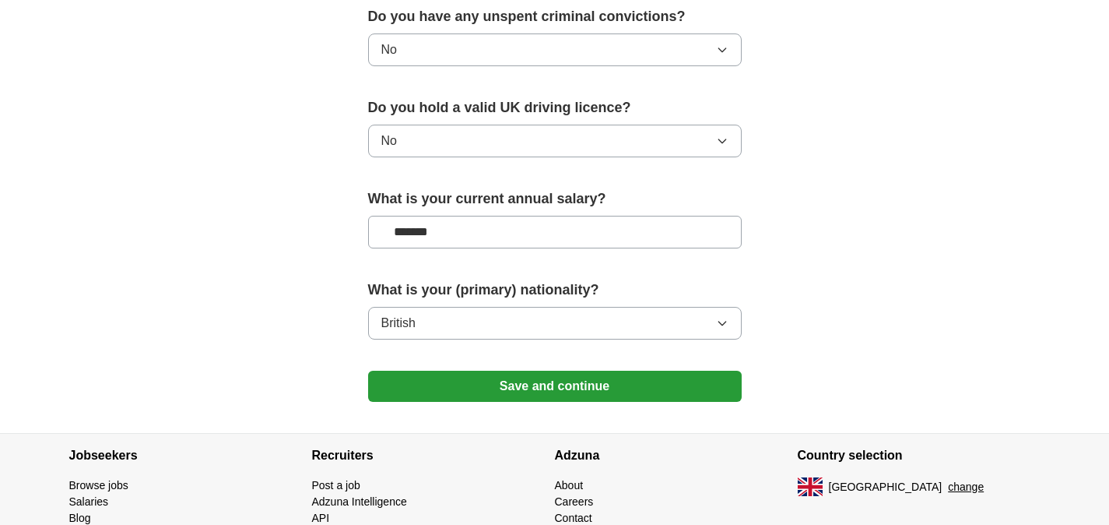
scroll to position [1063, 0]
